Goal: Information Seeking & Learning: Learn about a topic

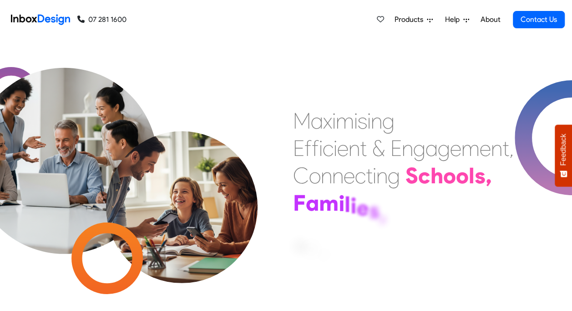
click at [408, 19] on span "Products" at bounding box center [411, 19] width 32 height 11
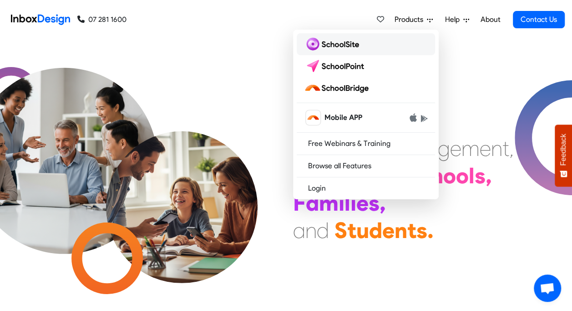
click at [346, 44] on img at bounding box center [333, 44] width 59 height 15
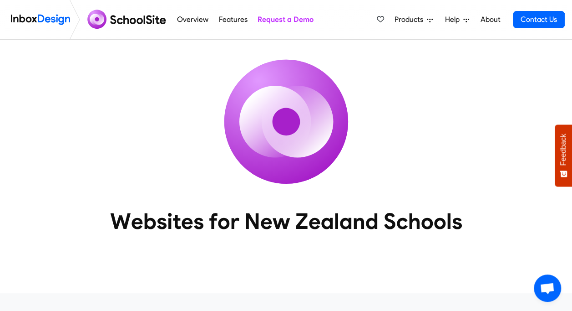
click at [429, 18] on icon at bounding box center [430, 20] width 6 height 6
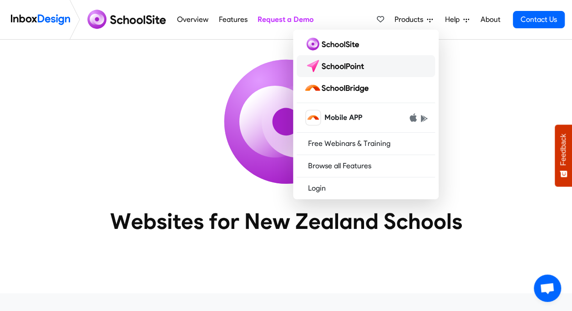
click at [349, 66] on img at bounding box center [336, 66] width 64 height 15
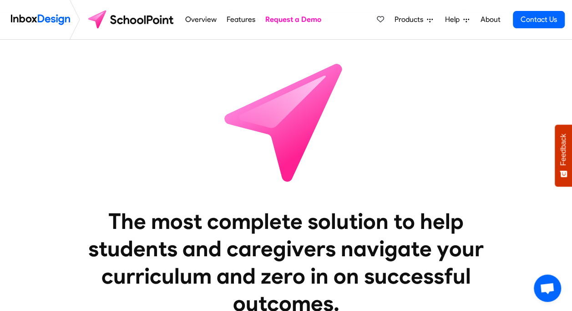
click at [432, 17] on icon at bounding box center [430, 20] width 6 height 6
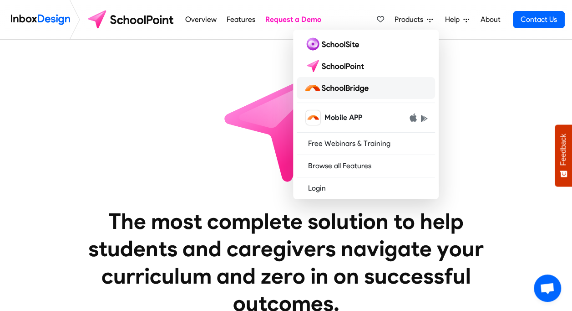
click at [363, 89] on img at bounding box center [338, 88] width 68 height 15
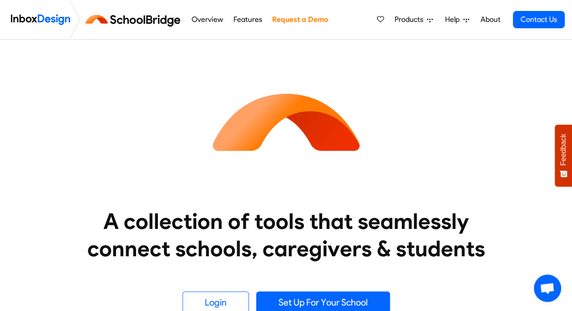
click at [431, 18] on icon at bounding box center [430, 20] width 6 height 6
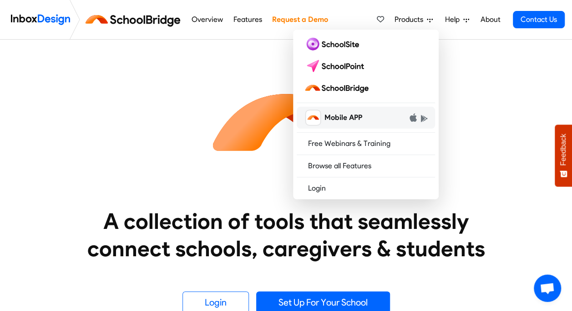
click at [347, 116] on span "Mobile APP" at bounding box center [343, 117] width 38 height 11
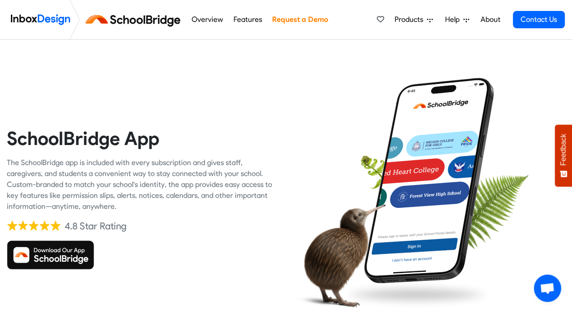
click at [432, 17] on link "Products" at bounding box center [414, 19] width 46 height 18
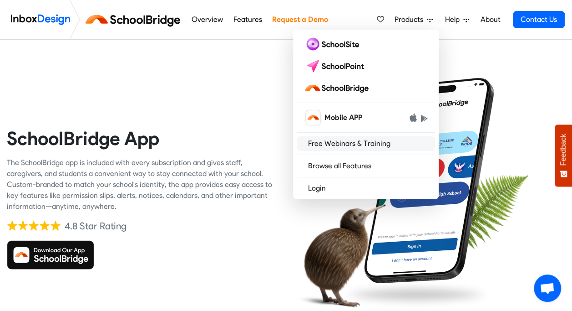
click at [361, 143] on link "Free Webinars & Training" at bounding box center [366, 143] width 138 height 15
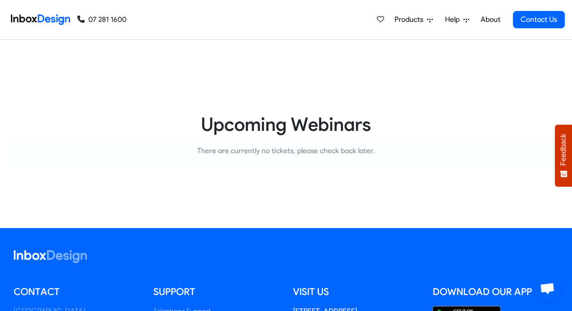
click at [431, 19] on icon at bounding box center [430, 21] width 6 height 4
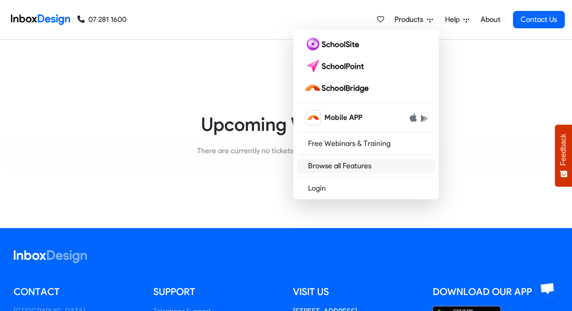
click at [341, 163] on link "Browse all Features" at bounding box center [366, 165] width 138 height 15
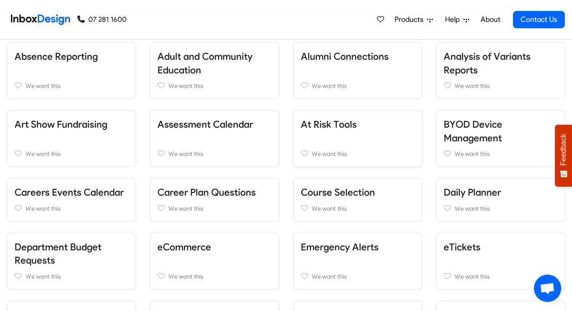
scroll to position [228, 0]
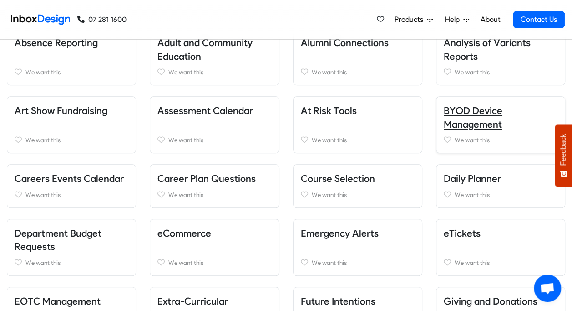
click at [468, 122] on link "BYOD Device Management" at bounding box center [473, 117] width 59 height 25
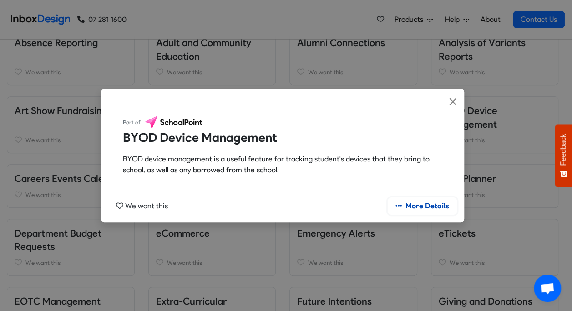
click at [420, 202] on link "More Details" at bounding box center [422, 205] width 69 height 17
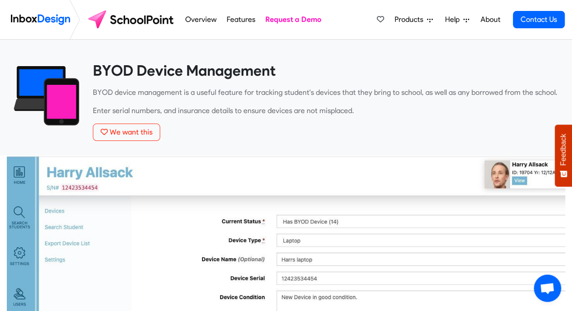
click at [506, 76] on heading "BYOD Device Management" at bounding box center [326, 70] width 466 height 18
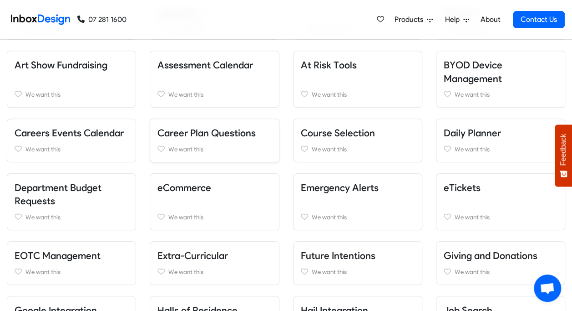
scroll to position [319, 0]
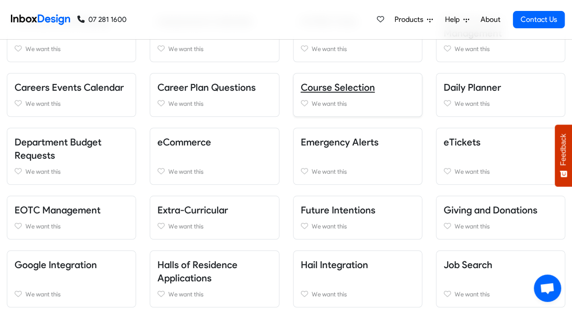
click at [344, 86] on link "Course Selection" at bounding box center [338, 87] width 74 height 11
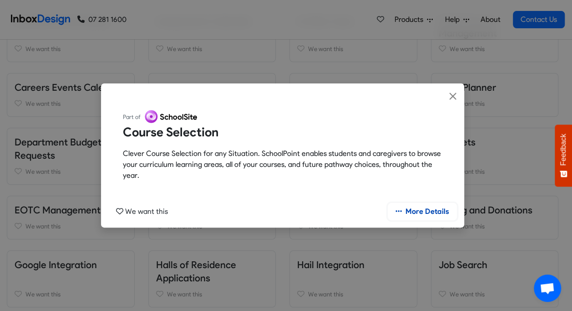
click at [437, 211] on link "More Details" at bounding box center [422, 211] width 69 height 17
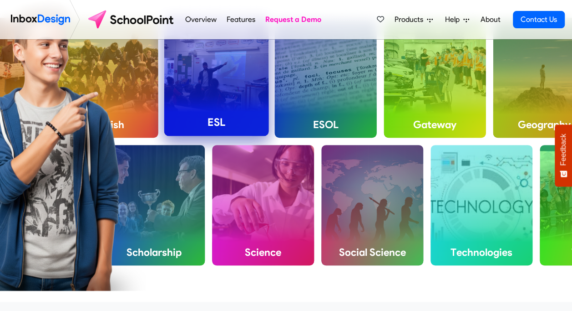
scroll to position [91, 0]
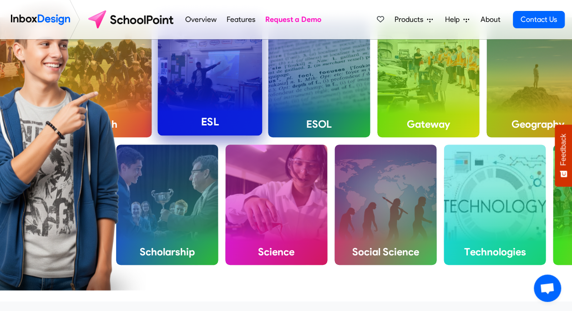
click at [218, 122] on h4 "ESL" at bounding box center [210, 121] width 105 height 27
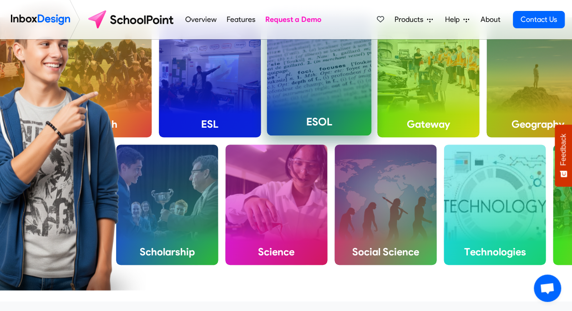
click at [336, 136] on li "ESOL" at bounding box center [319, 78] width 109 height 128
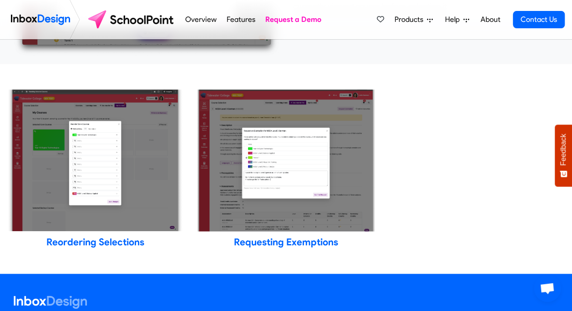
scroll to position [2186, 0]
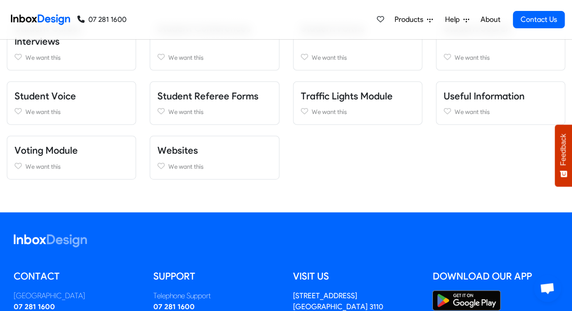
scroll to position [1002, 0]
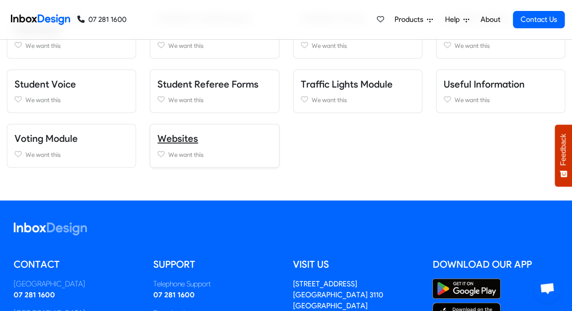
click at [181, 133] on link "Websites" at bounding box center [178, 138] width 41 height 11
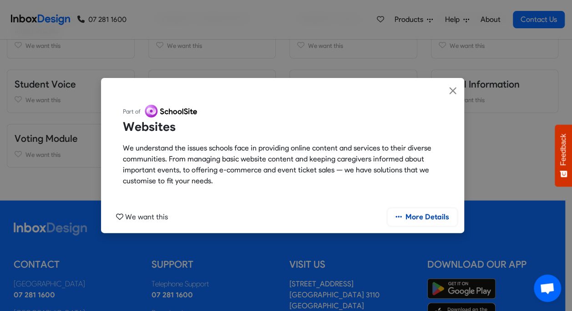
click at [431, 217] on link "More Details" at bounding box center [422, 216] width 69 height 17
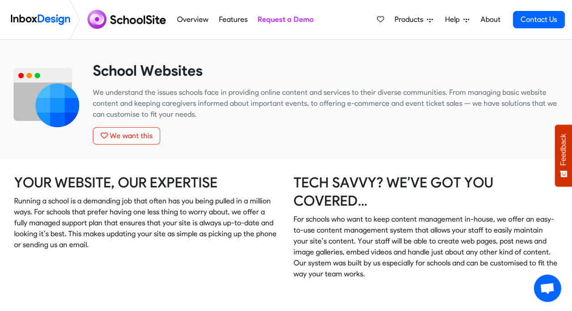
click at [189, 19] on link "Overview" at bounding box center [193, 19] width 36 height 18
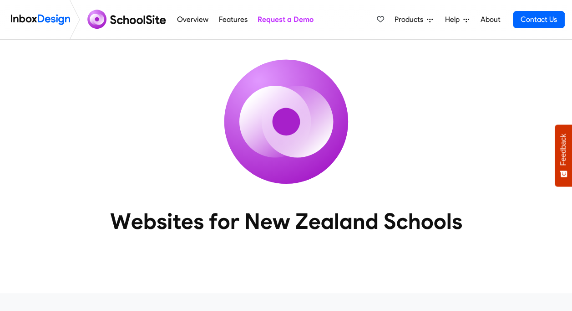
click at [425, 17] on span "Products" at bounding box center [411, 19] width 32 height 11
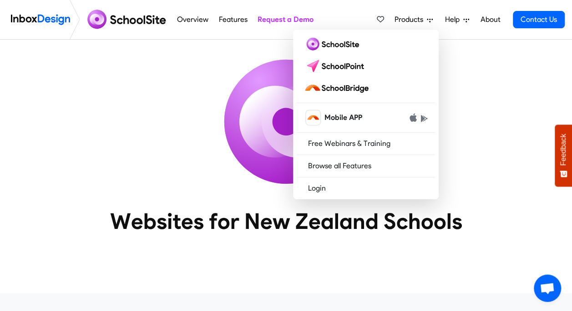
click at [501, 118] on div "Websites for New Zealand Schools" at bounding box center [286, 152] width 572 height 224
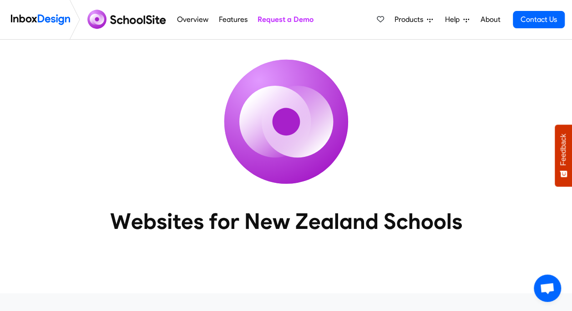
click at [495, 19] on link "About" at bounding box center [490, 19] width 25 height 18
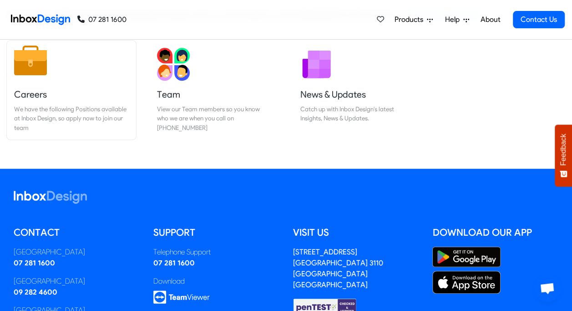
scroll to position [57, 0]
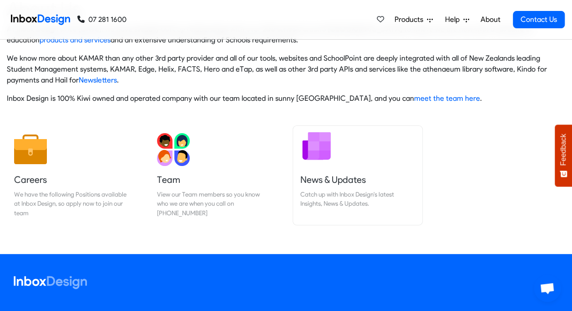
click at [339, 179] on h5 "News & Updates" at bounding box center [358, 179] width 115 height 13
